Goal: Check status: Check status

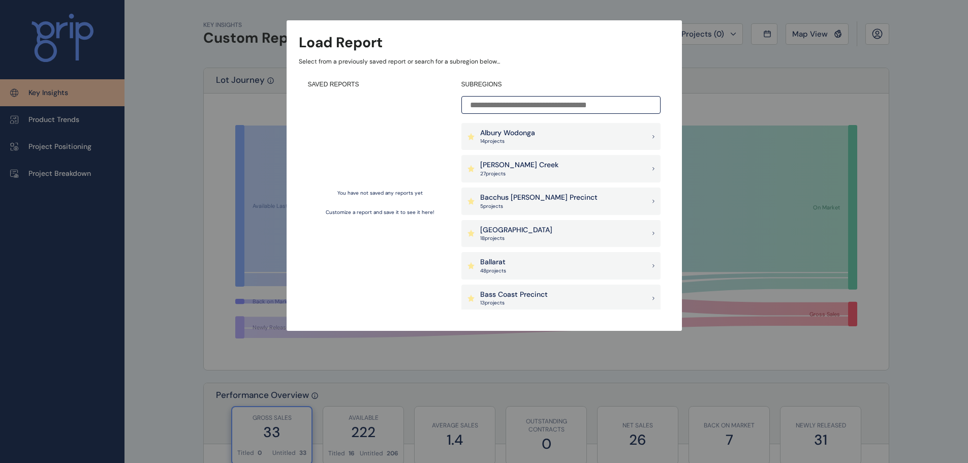
click at [916, 86] on div "Load Report Select from a previously saved report or search for a subregion bel…" at bounding box center [484, 155] width 968 height 310
click at [806, 74] on div "Load Report Select from a previously saved report or search for a subregion bel…" at bounding box center [484, 155] width 968 height 310
click at [815, 27] on div "Load Report Select from a previously saved report or search for a subregion bel…" at bounding box center [484, 155] width 968 height 310
click at [803, 42] on div "Load Report Select from a previously saved report or search for a subregion bel…" at bounding box center [484, 155] width 968 height 310
click at [307, 128] on div "SAVED REPORTS You have not saved any reports yet Customize a report and save it…" at bounding box center [484, 194] width 371 height 247
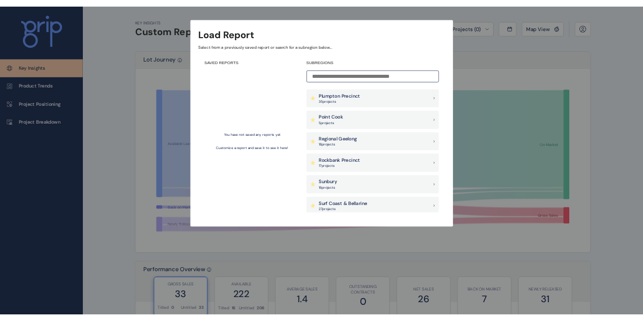
scroll to position [803, 0]
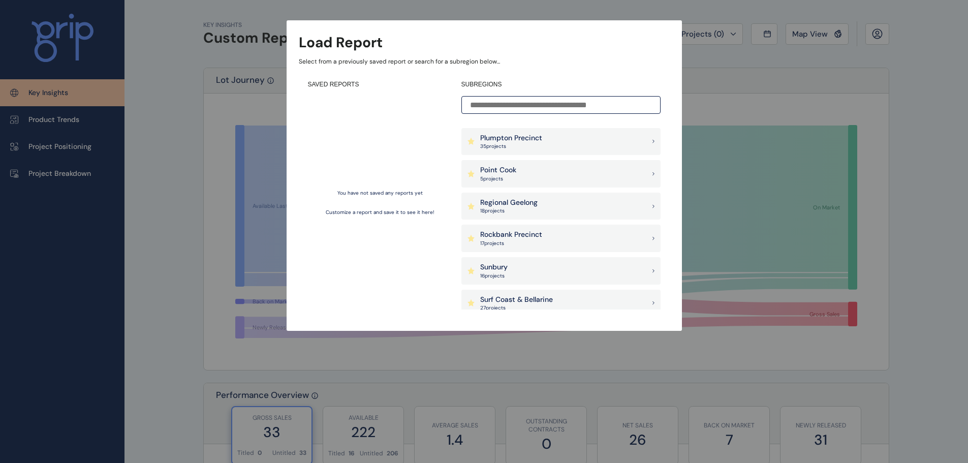
click at [523, 139] on p "Plumpton Precinct" at bounding box center [511, 138] width 62 height 10
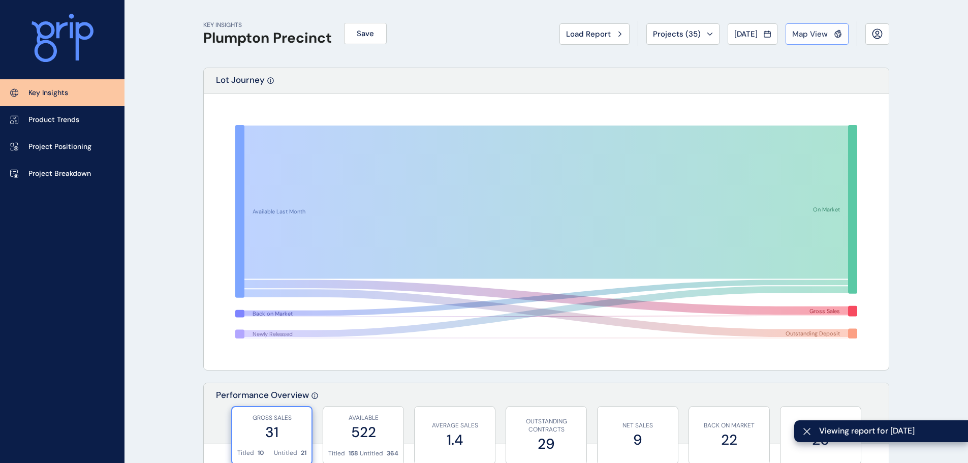
click at [808, 39] on span "Map View" at bounding box center [810, 34] width 36 height 10
